Goal: Find specific page/section: Find specific page/section

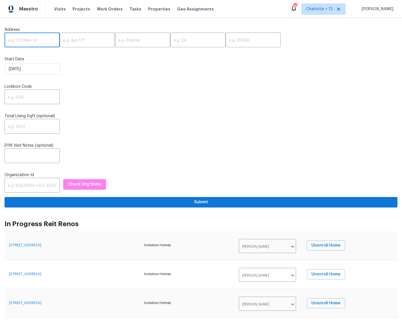
click at [26, 39] on input "text" at bounding box center [32, 40] width 55 height 13
paste input "[STREET_ADDRESS][PERSON_NAME]"
drag, startPoint x: 52, startPoint y: 41, endPoint x: 40, endPoint y: 40, distance: 11.9
click at [40, 40] on input "[STREET_ADDRESS][PERSON_NAME]" at bounding box center [32, 40] width 55 height 13
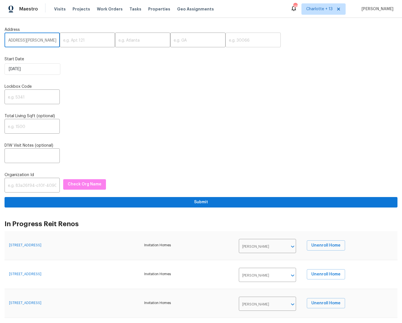
type input "[STREET_ADDRESS][PERSON_NAME]"
click at [227, 39] on input "text" at bounding box center [252, 40] width 55 height 13
paste input "76010"
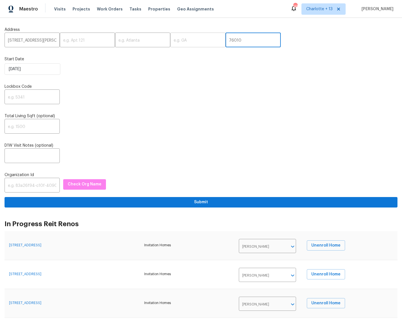
type input "76010"
click at [172, 41] on input "text" at bounding box center [197, 40] width 55 height 13
type input "TX"
click at [139, 38] on input "text" at bounding box center [142, 40] width 55 height 13
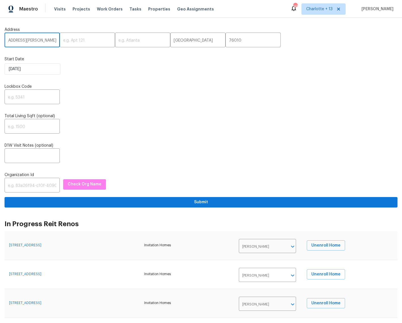
drag, startPoint x: 46, startPoint y: 41, endPoint x: 31, endPoint y: 39, distance: 14.5
click at [31, 39] on input "[STREET_ADDRESS][PERSON_NAME]" at bounding box center [32, 40] width 55 height 13
click at [121, 43] on input "text" at bounding box center [142, 40] width 55 height 13
paste input "Arlington"
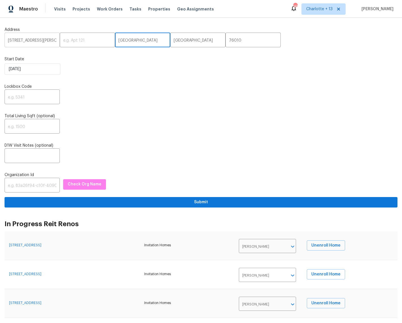
type input "Arlington"
drag, startPoint x: 44, startPoint y: 41, endPoint x: 48, endPoint y: 43, distance: 4.6
click at [48, 43] on input "[STREET_ADDRESS][PERSON_NAME]" at bounding box center [32, 40] width 55 height 13
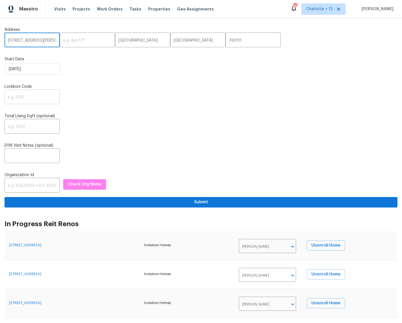
type input "[STREET_ADDRESS][PERSON_NAME]"
click at [13, 99] on input "text" at bounding box center [32, 97] width 55 height 13
type input "1234"
click at [35, 185] on input "text" at bounding box center [32, 185] width 55 height 13
paste input "1349d153-b359-4f9b-b4dd-758ff939cc37"
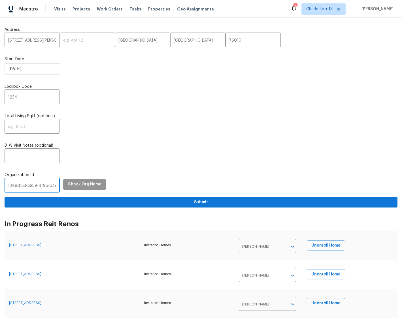
scroll to position [0, 33]
type input "1349d153-b359-4f9b-b4dd-758ff939cc37"
click at [84, 184] on span "Check Org Name" at bounding box center [85, 184] width 34 height 7
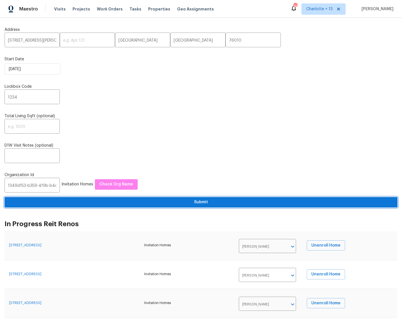
click at [202, 203] on span "Submit" at bounding box center [201, 202] width 384 height 7
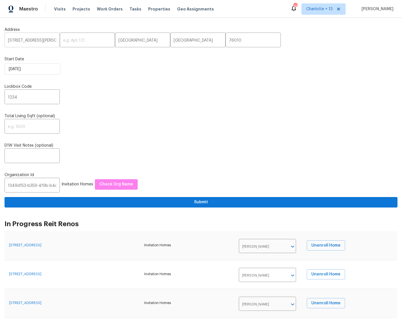
click at [22, 41] on input "[STREET_ADDRESS][PERSON_NAME]" at bounding box center [32, 40] width 55 height 13
click at [23, 41] on input "[STREET_ADDRESS][PERSON_NAME]" at bounding box center [32, 40] width 55 height 13
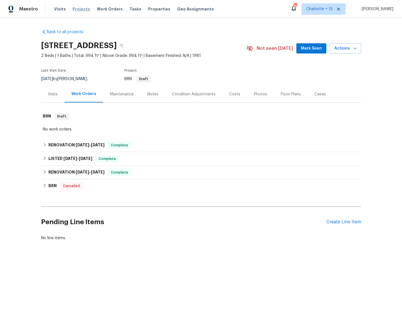
click at [76, 8] on span "Projects" at bounding box center [82, 9] width 18 height 6
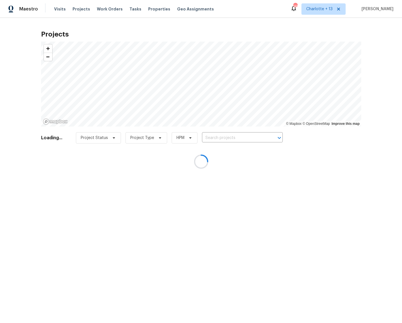
click at [214, 135] on div at bounding box center [201, 161] width 402 height 323
click at [212, 137] on div at bounding box center [201, 161] width 402 height 323
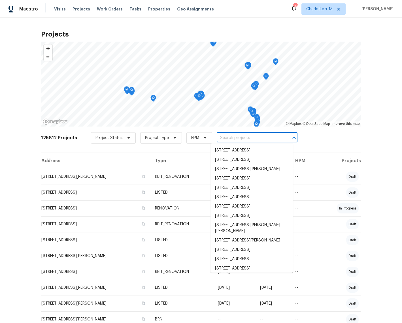
click at [217, 137] on input "text" at bounding box center [249, 138] width 65 height 9
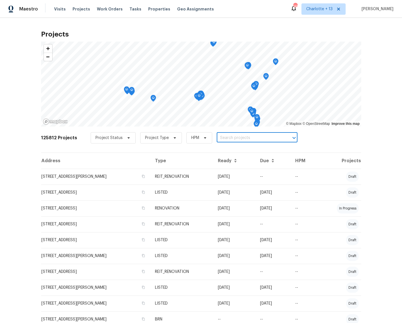
paste input "[STREET_ADDRESS][PERSON_NAME]"
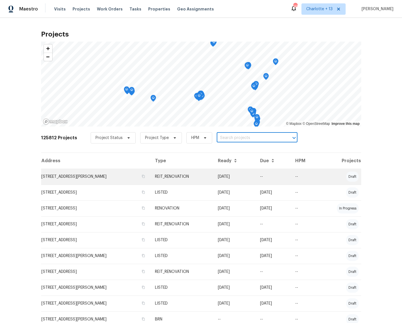
type input "[STREET_ADDRESS][PERSON_NAME]"
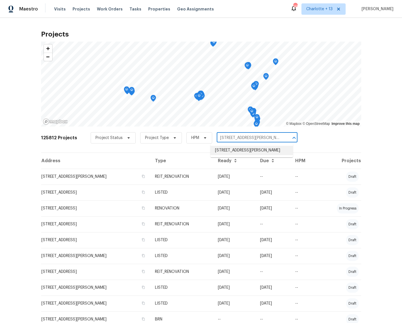
click at [245, 156] on ul "[STREET_ADDRESS][PERSON_NAME]" at bounding box center [251, 151] width 82 height 14
click at [246, 150] on li "[STREET_ADDRESS][PERSON_NAME]" at bounding box center [251, 150] width 82 height 9
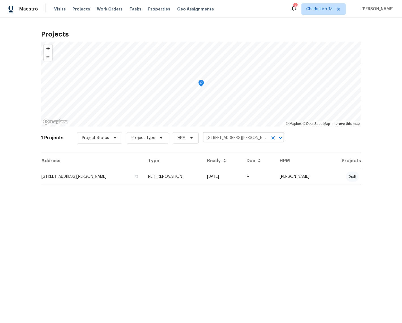
click at [229, 137] on input "[STREET_ADDRESS][PERSON_NAME]" at bounding box center [235, 138] width 65 height 9
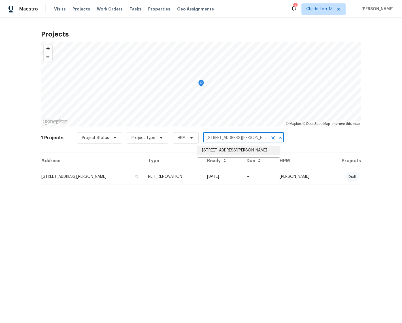
click at [243, 148] on li "[STREET_ADDRESS][PERSON_NAME]" at bounding box center [238, 150] width 82 height 9
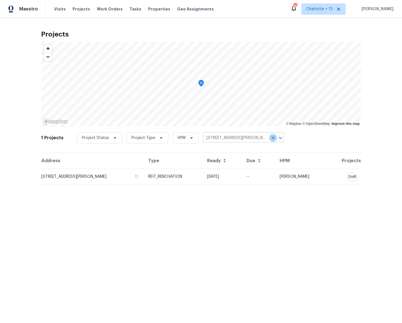
click at [271, 138] on icon "Clear" at bounding box center [272, 137] width 3 height 3
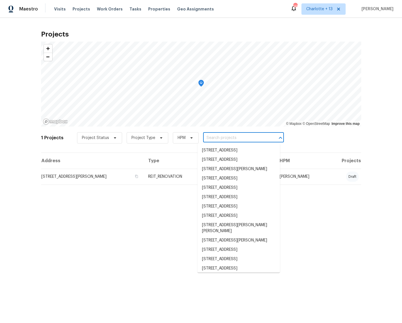
paste input "11907 Palmdate"
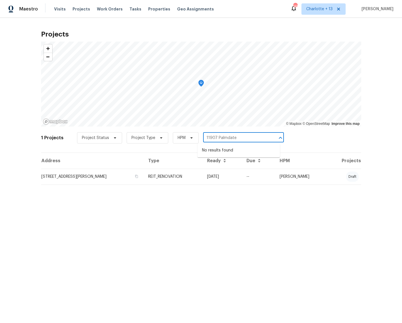
type input "11907 Palmdate"
click at [319, 9] on span "Charlotte + 13" at bounding box center [319, 9] width 26 height 6
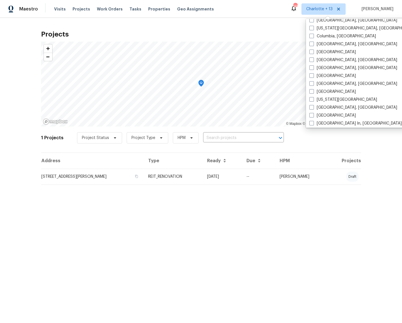
scroll to position [207, 0]
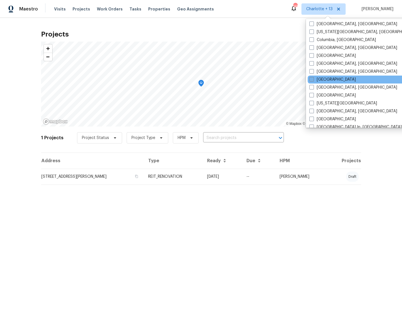
click at [317, 80] on label "[GEOGRAPHIC_DATA]" at bounding box center [332, 80] width 46 height 6
click at [313, 80] on input "[GEOGRAPHIC_DATA]" at bounding box center [311, 79] width 4 height 4
checkbox input "true"
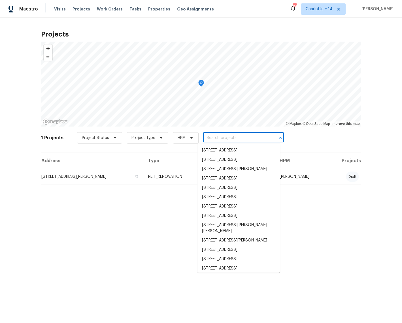
click at [222, 140] on input "text" at bounding box center [235, 138] width 65 height 9
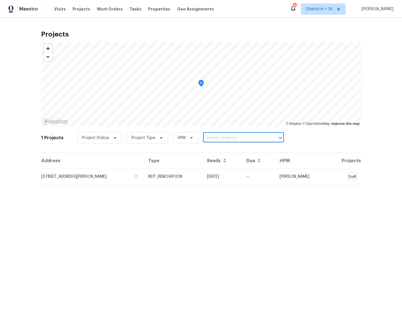
paste input "11907 Palmdate"
type input "11907 Palmdate"
click at [218, 150] on li "[STREET_ADDRESS]" at bounding box center [238, 150] width 82 height 9
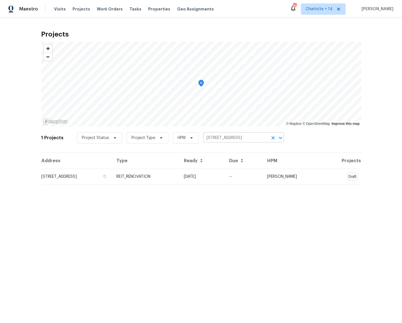
click at [237, 137] on input "[STREET_ADDRESS]" at bounding box center [235, 138] width 65 height 9
paste input "[STREET_ADDRESS]"
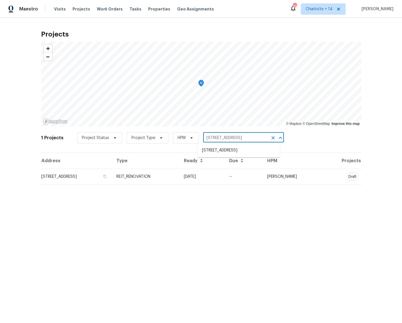
type input "[STREET_ADDRESS]"
click at [228, 151] on li "[STREET_ADDRESS]" at bounding box center [238, 150] width 82 height 9
